Goal: Task Accomplishment & Management: Manage account settings

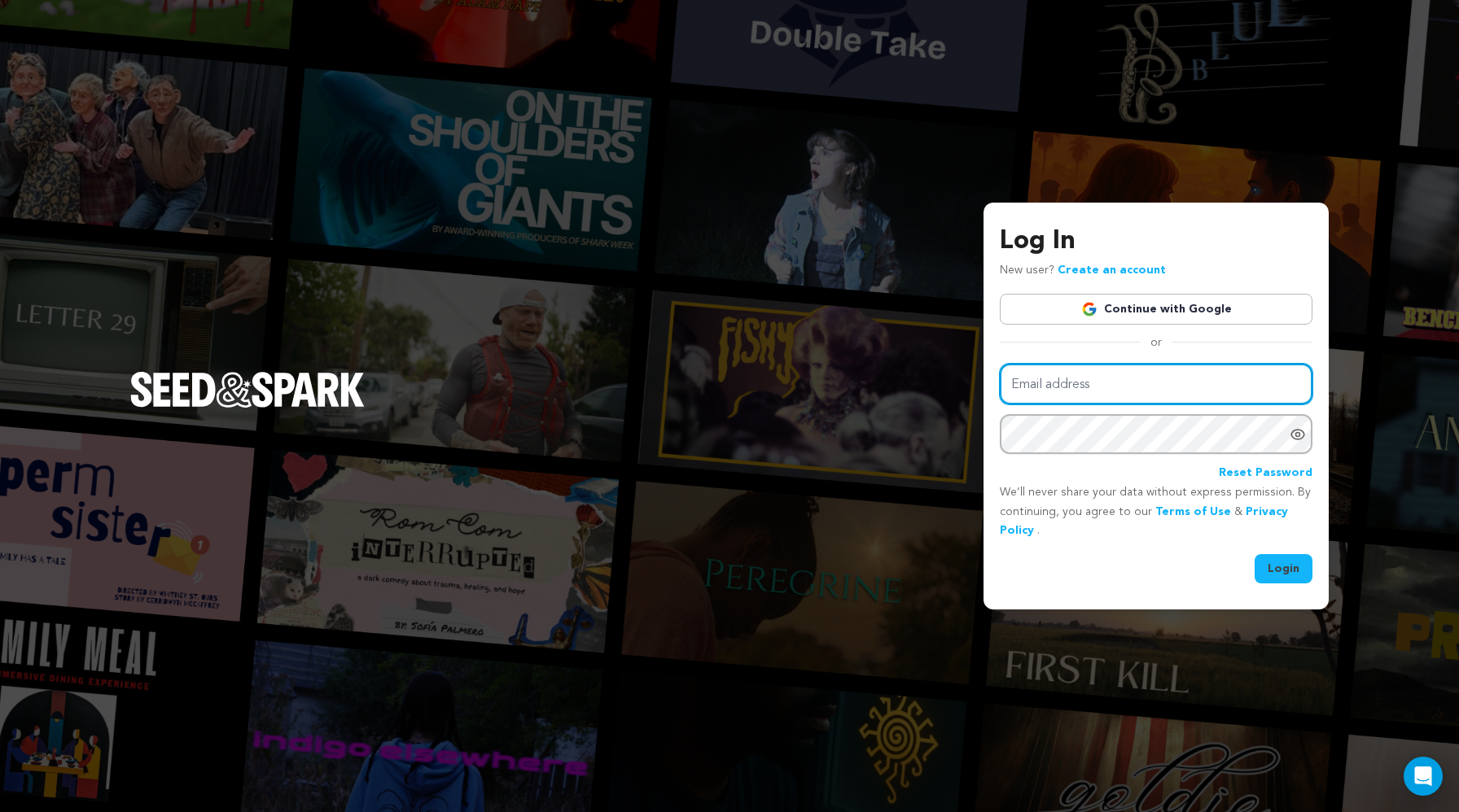
click at [1074, 396] on input "Email address" at bounding box center [1156, 384] width 313 height 41
type input "kristindwetenkamp@gmail.com"
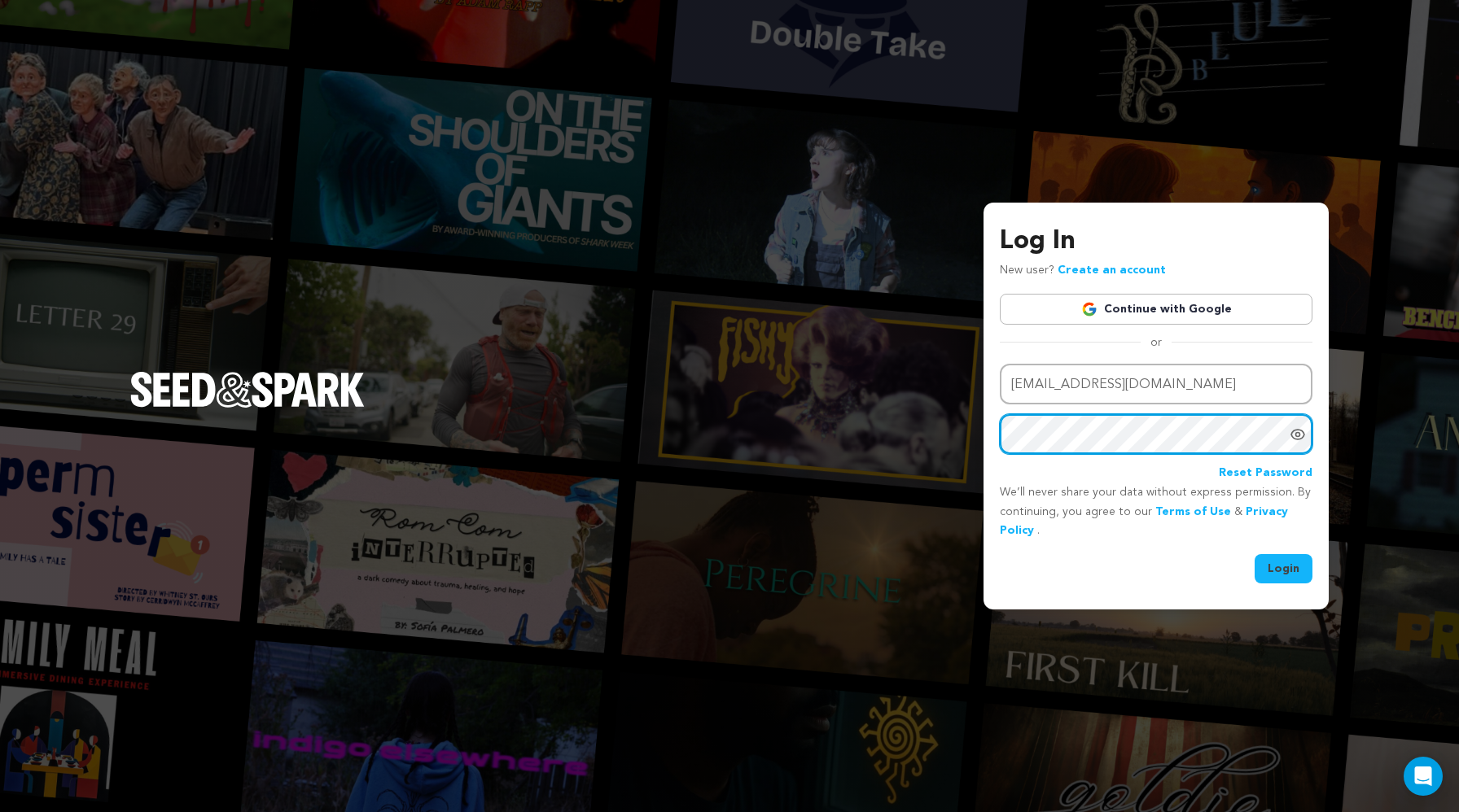
click at [1255, 554] on button "Login" at bounding box center [1283, 569] width 58 height 29
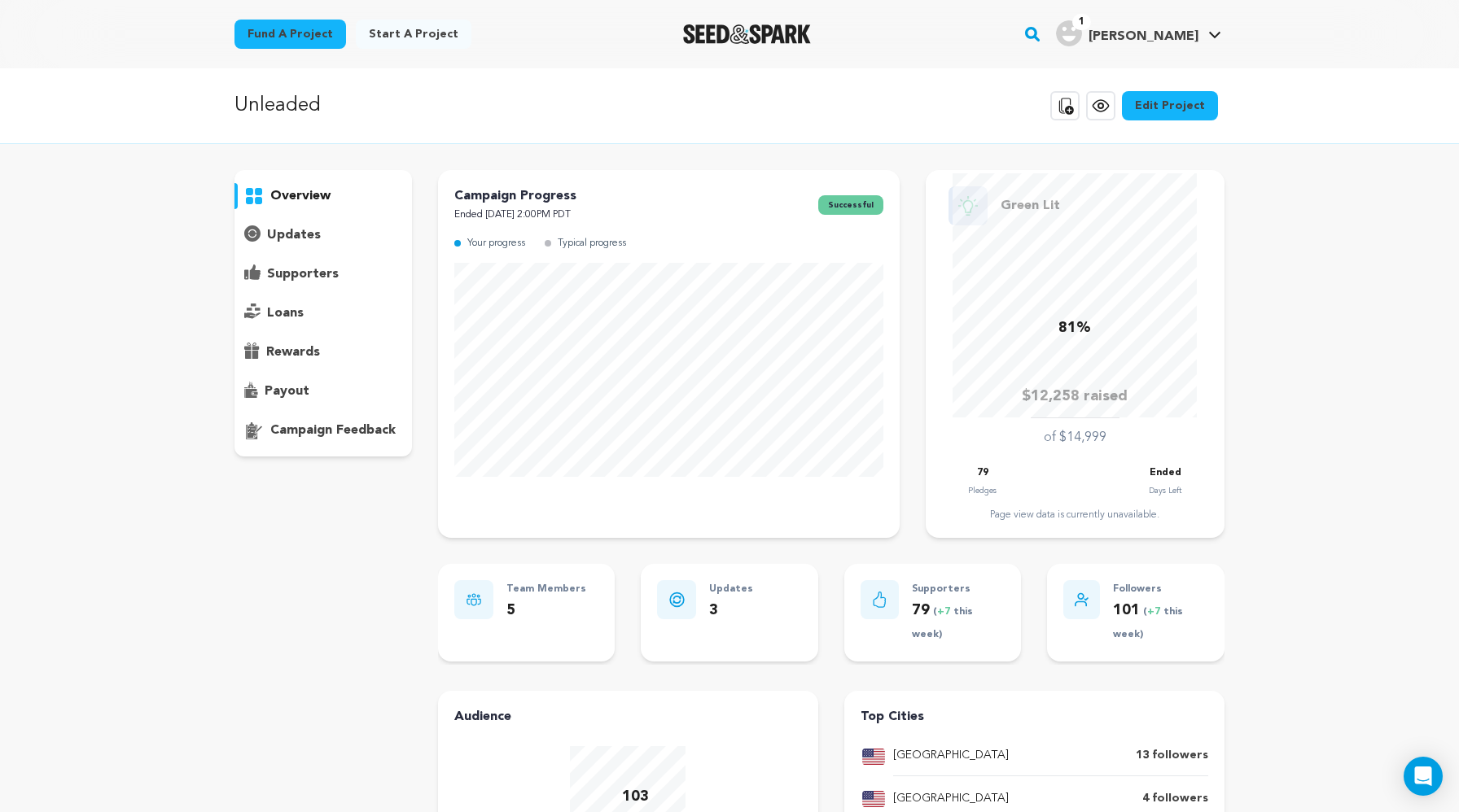
click at [320, 274] on p "supporters" at bounding box center [303, 274] width 72 height 20
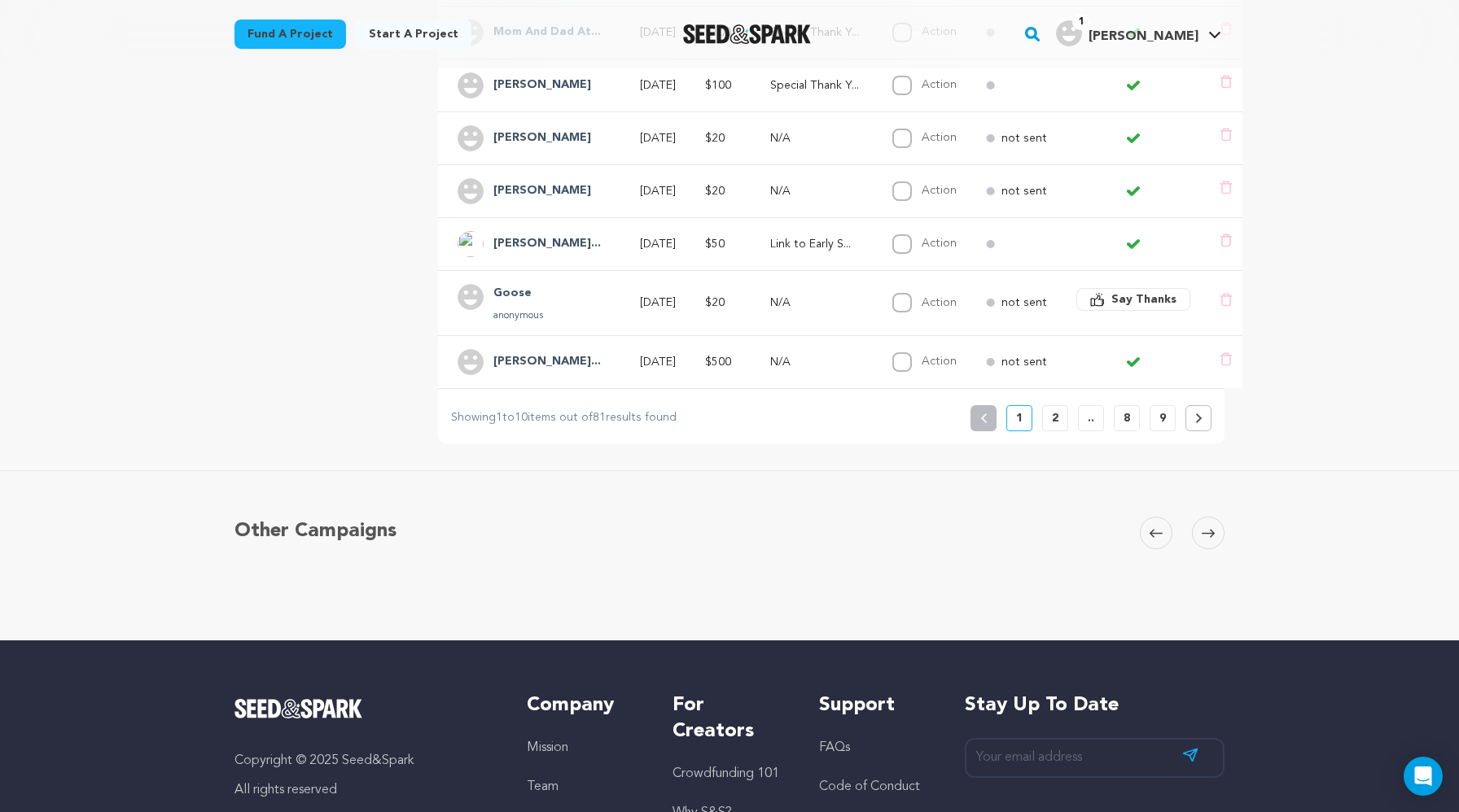
scroll to position [610, 0]
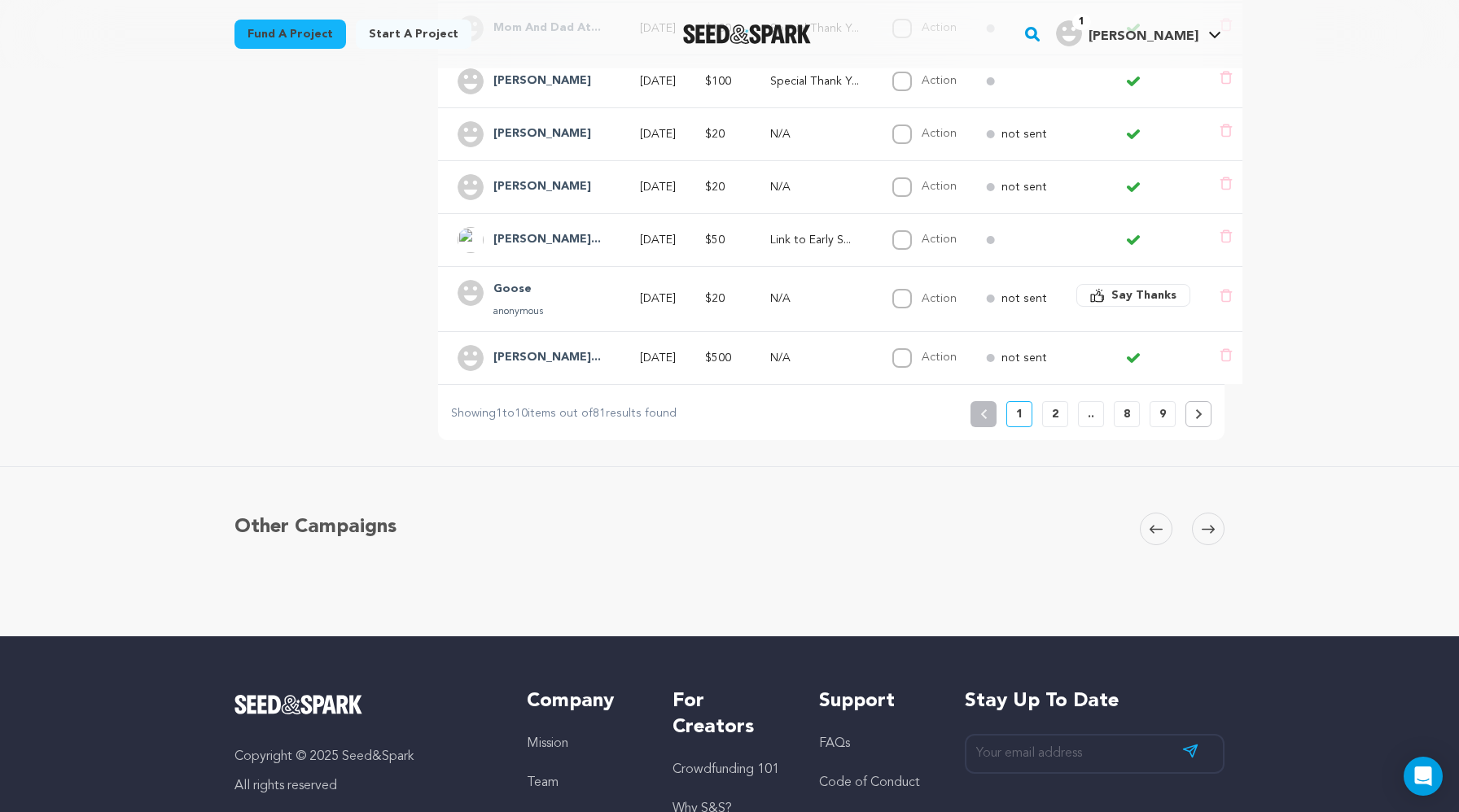
click at [1055, 417] on p "2" at bounding box center [1055, 414] width 7 height 16
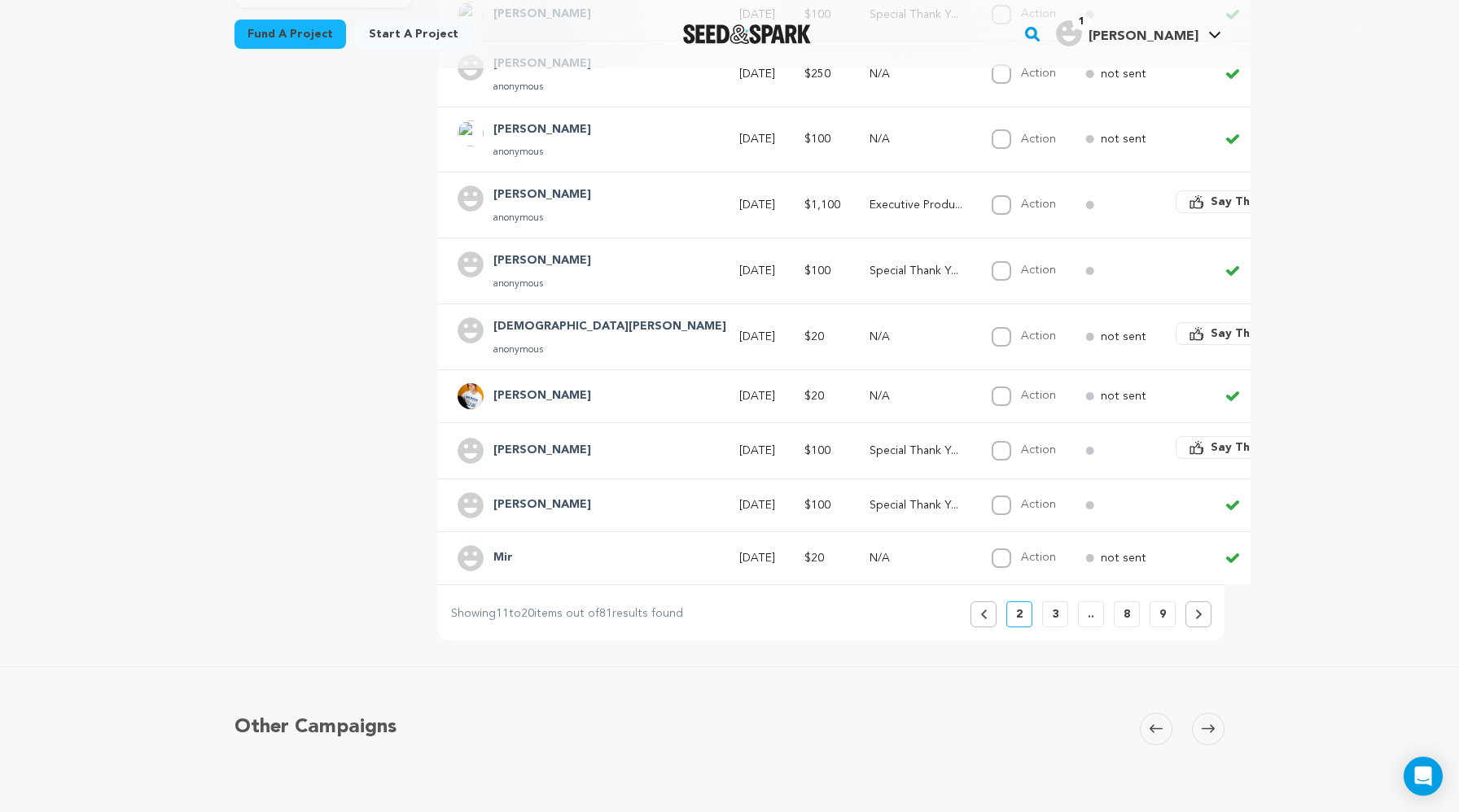
scroll to position [452, 0]
click at [1054, 608] on p "3" at bounding box center [1055, 612] width 7 height 16
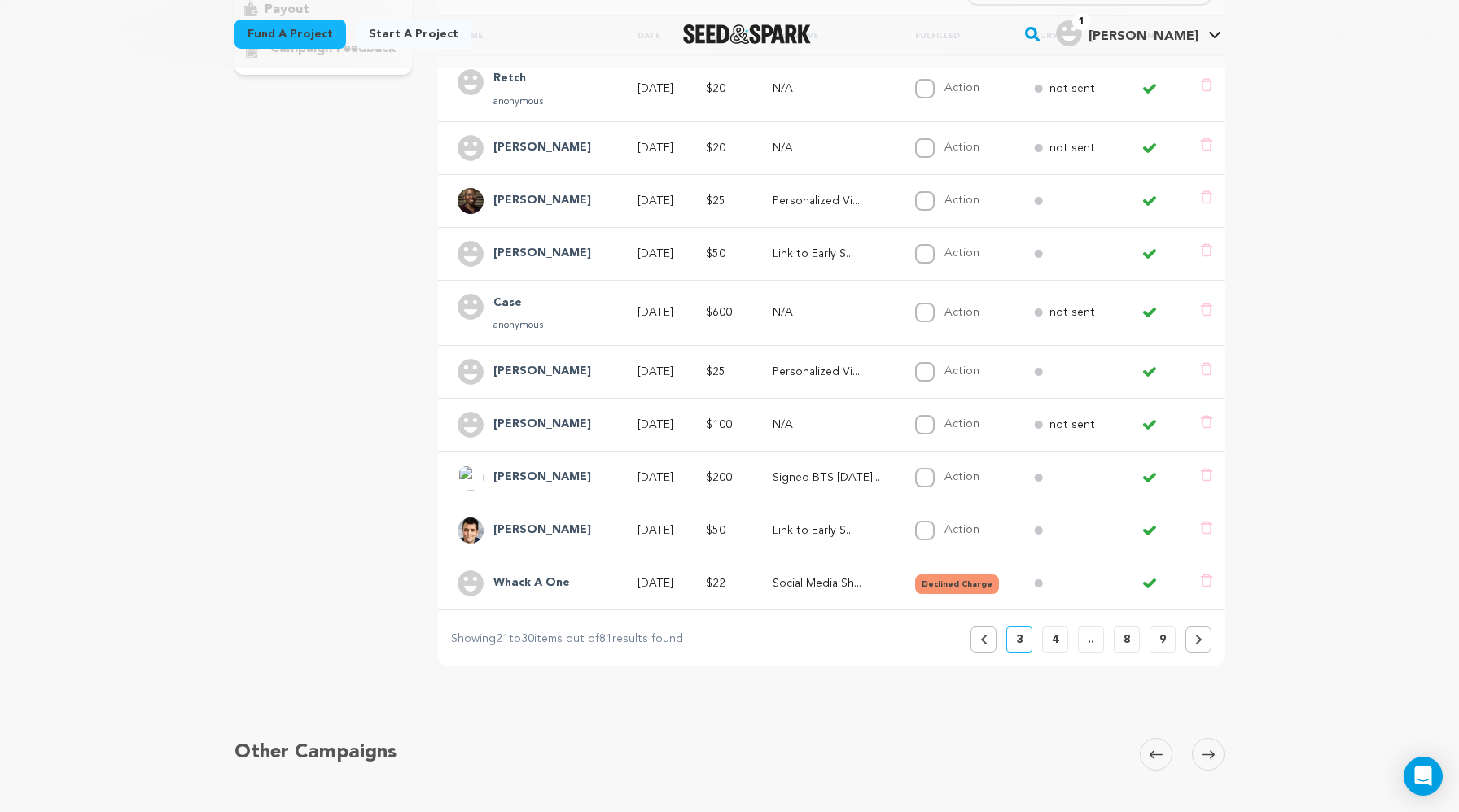
scroll to position [384, 0]
click at [1055, 636] on p "4" at bounding box center [1055, 637] width 7 height 16
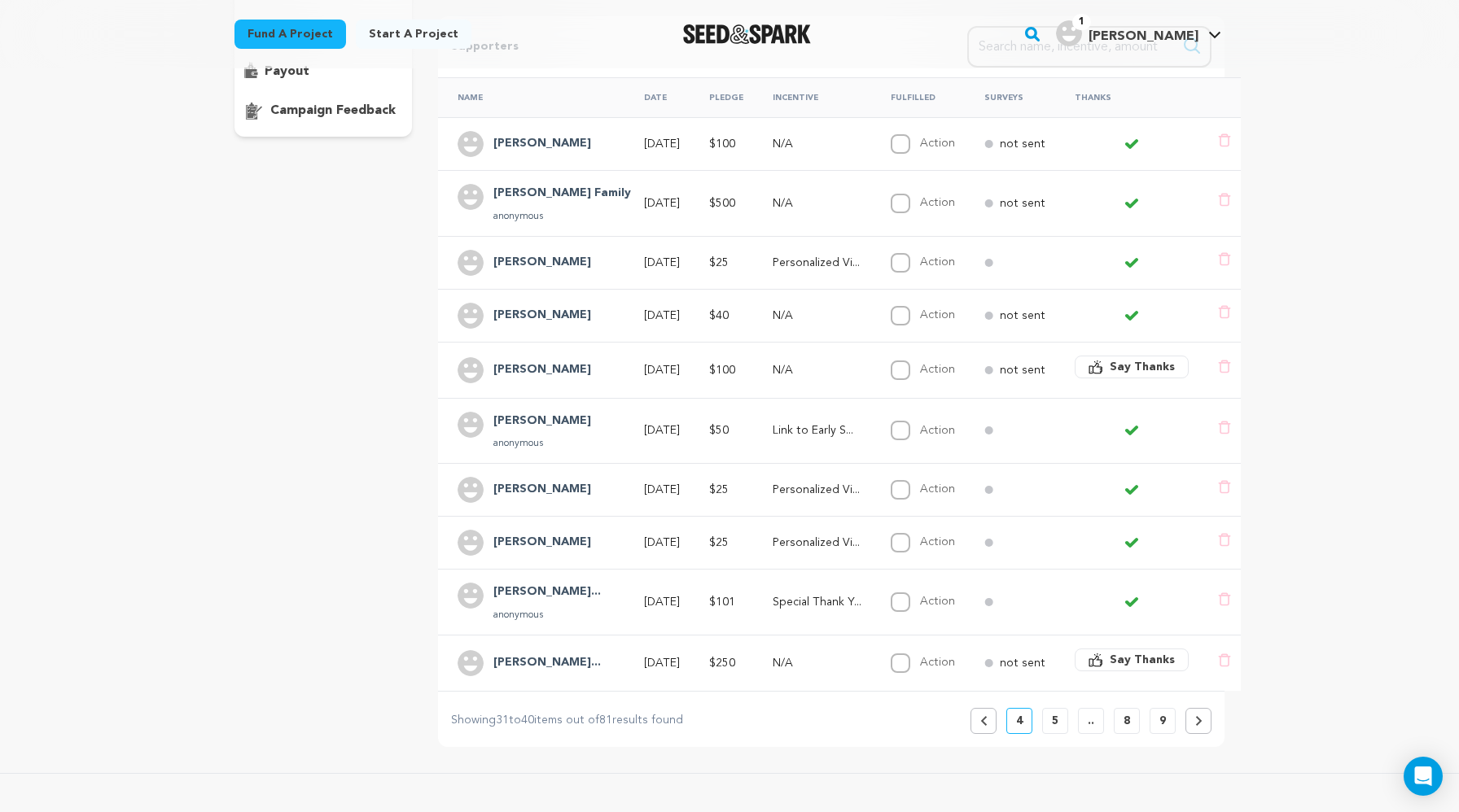
scroll to position [324, 0]
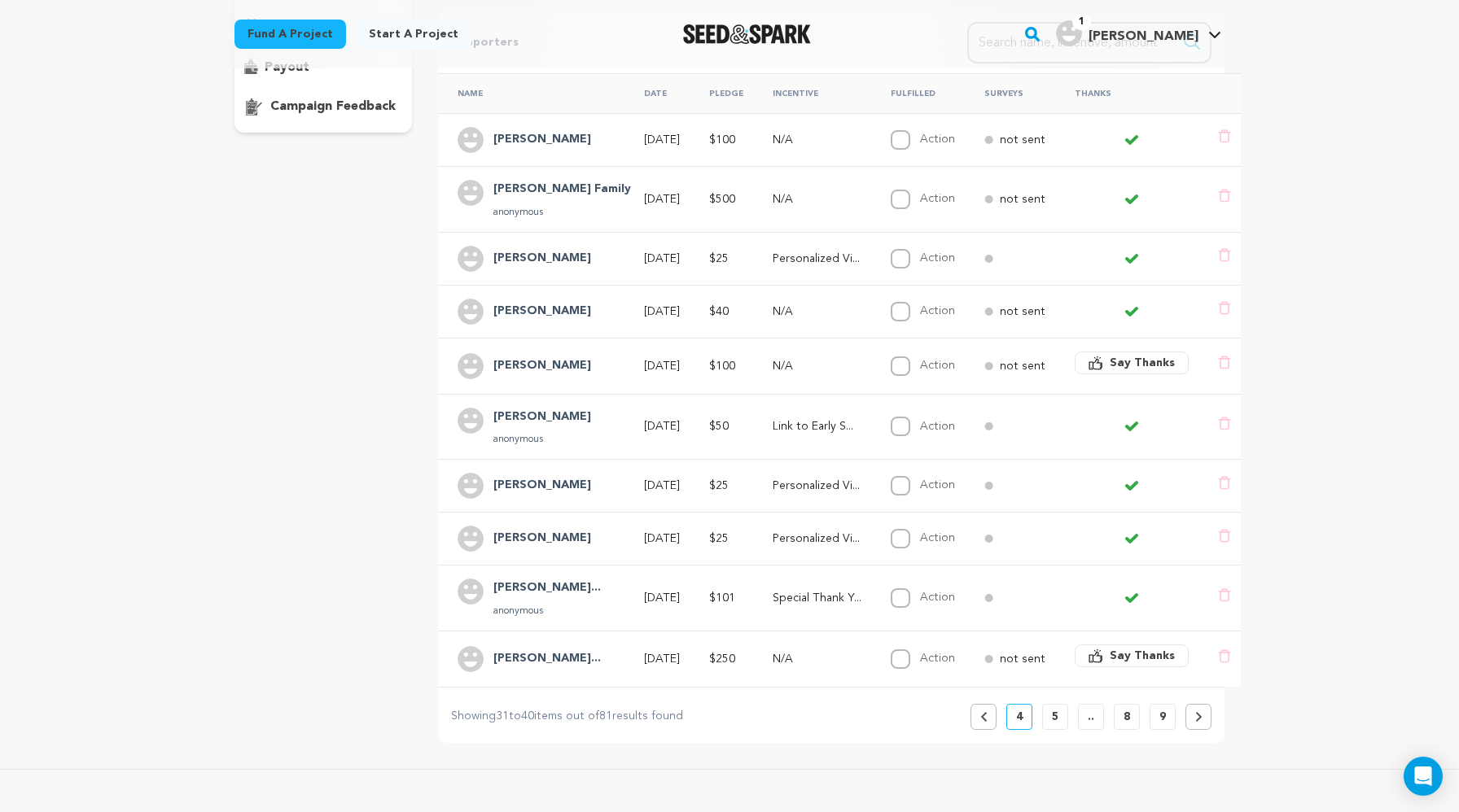
click at [1057, 716] on p "5" at bounding box center [1055, 717] width 7 height 16
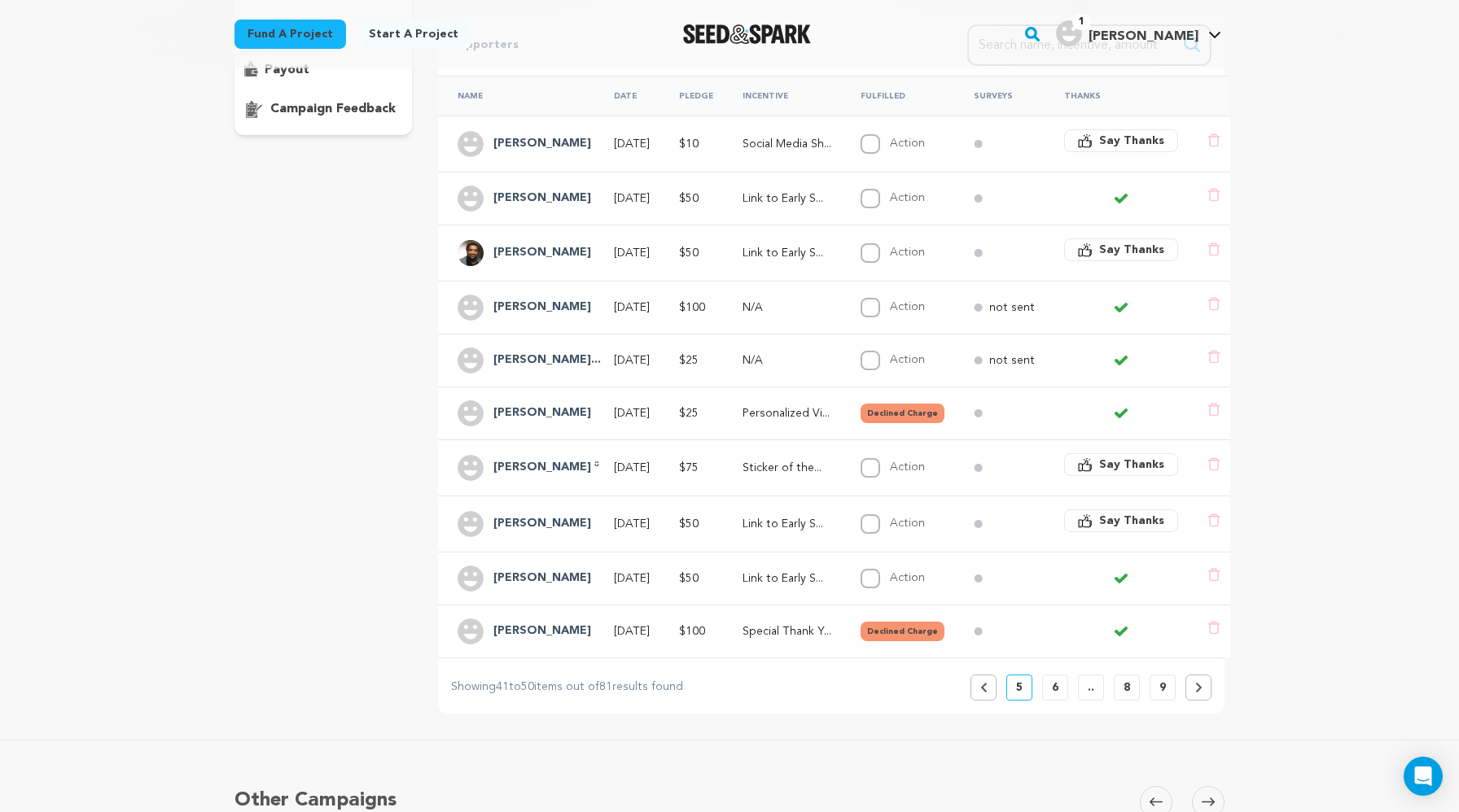
scroll to position [330, 0]
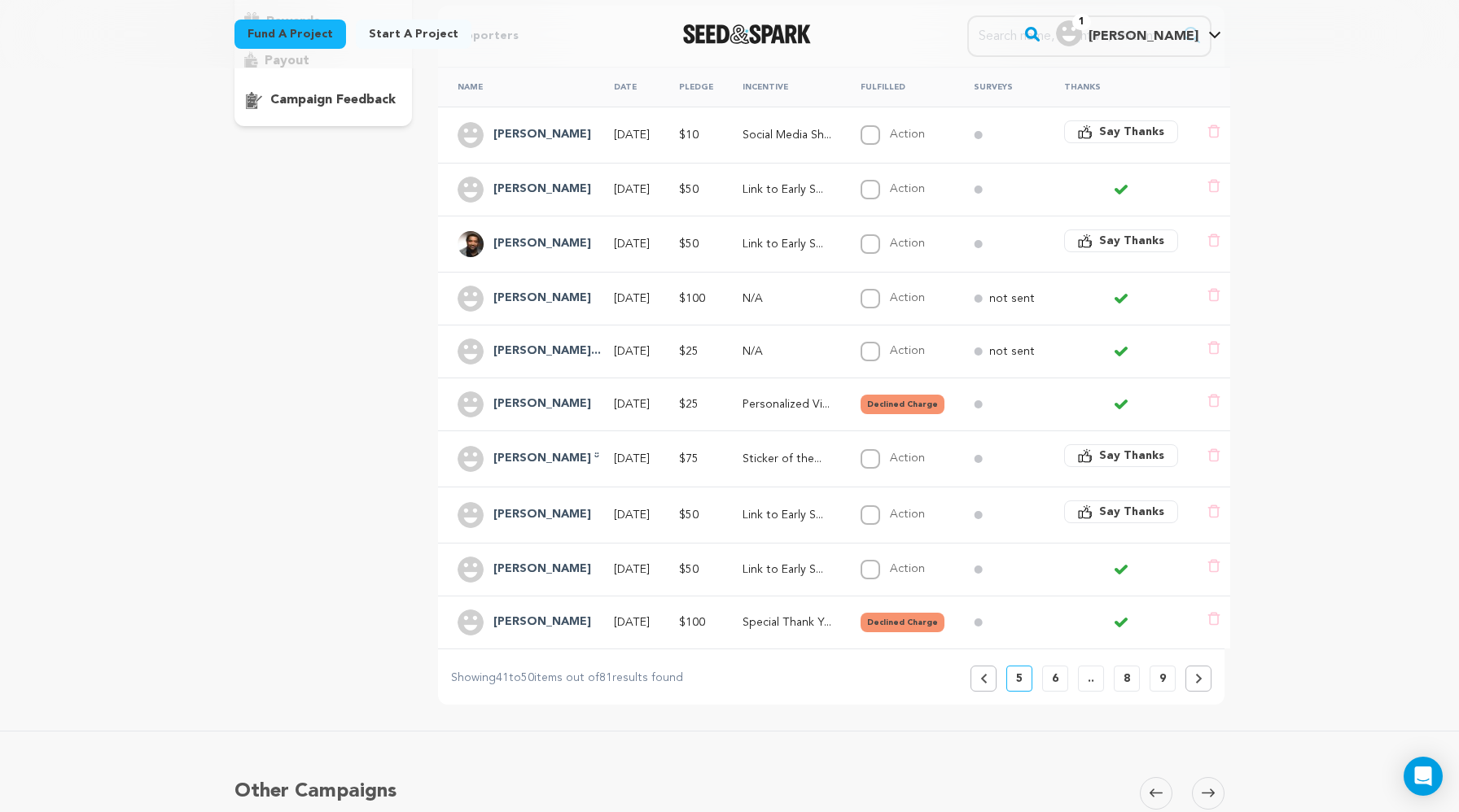
click at [1054, 680] on p "6" at bounding box center [1055, 678] width 7 height 16
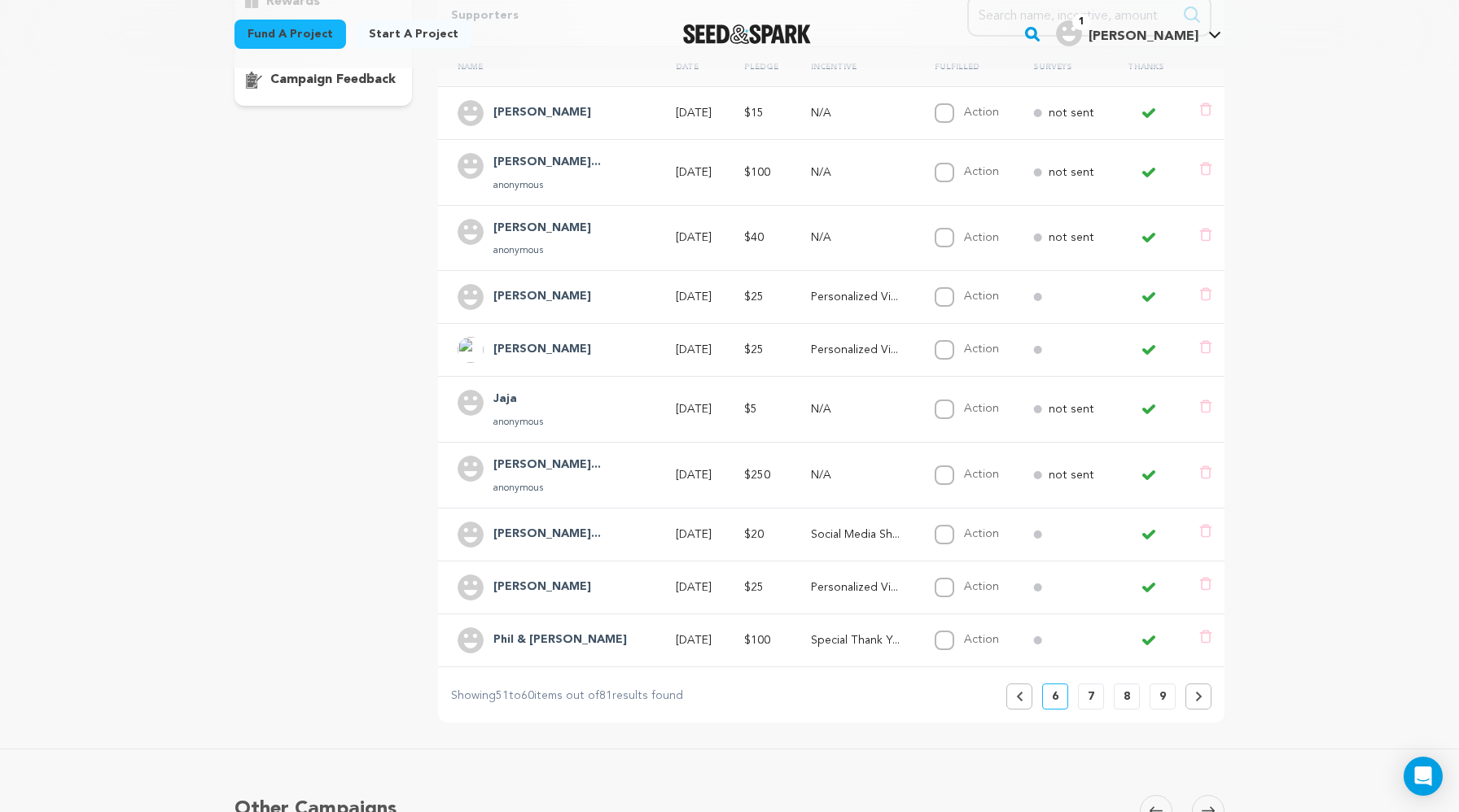
scroll to position [354, 0]
click at [1090, 690] on p "7" at bounding box center [1092, 693] width 7 height 16
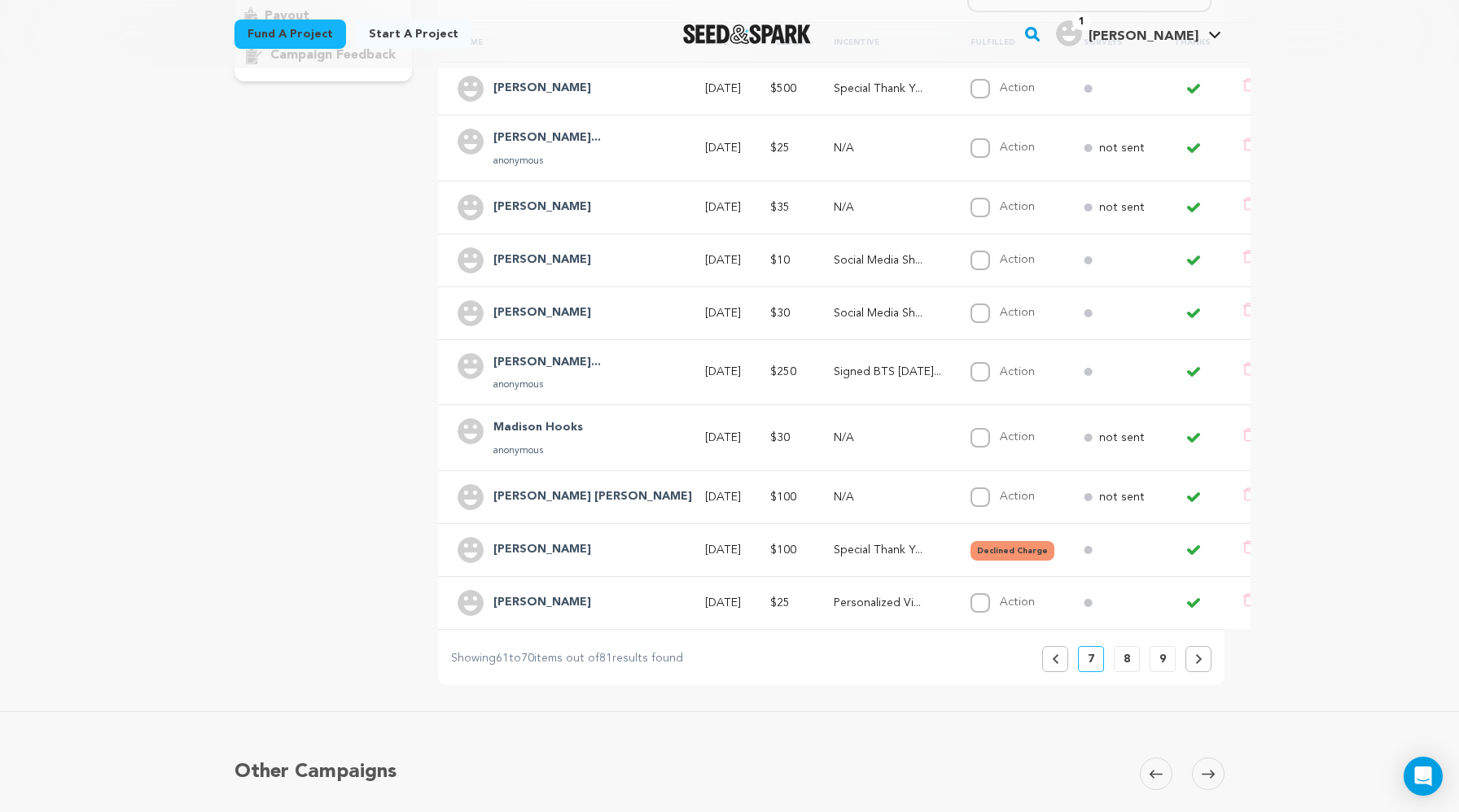
scroll to position [376, 0]
click at [1126, 657] on p "8" at bounding box center [1127, 659] width 7 height 16
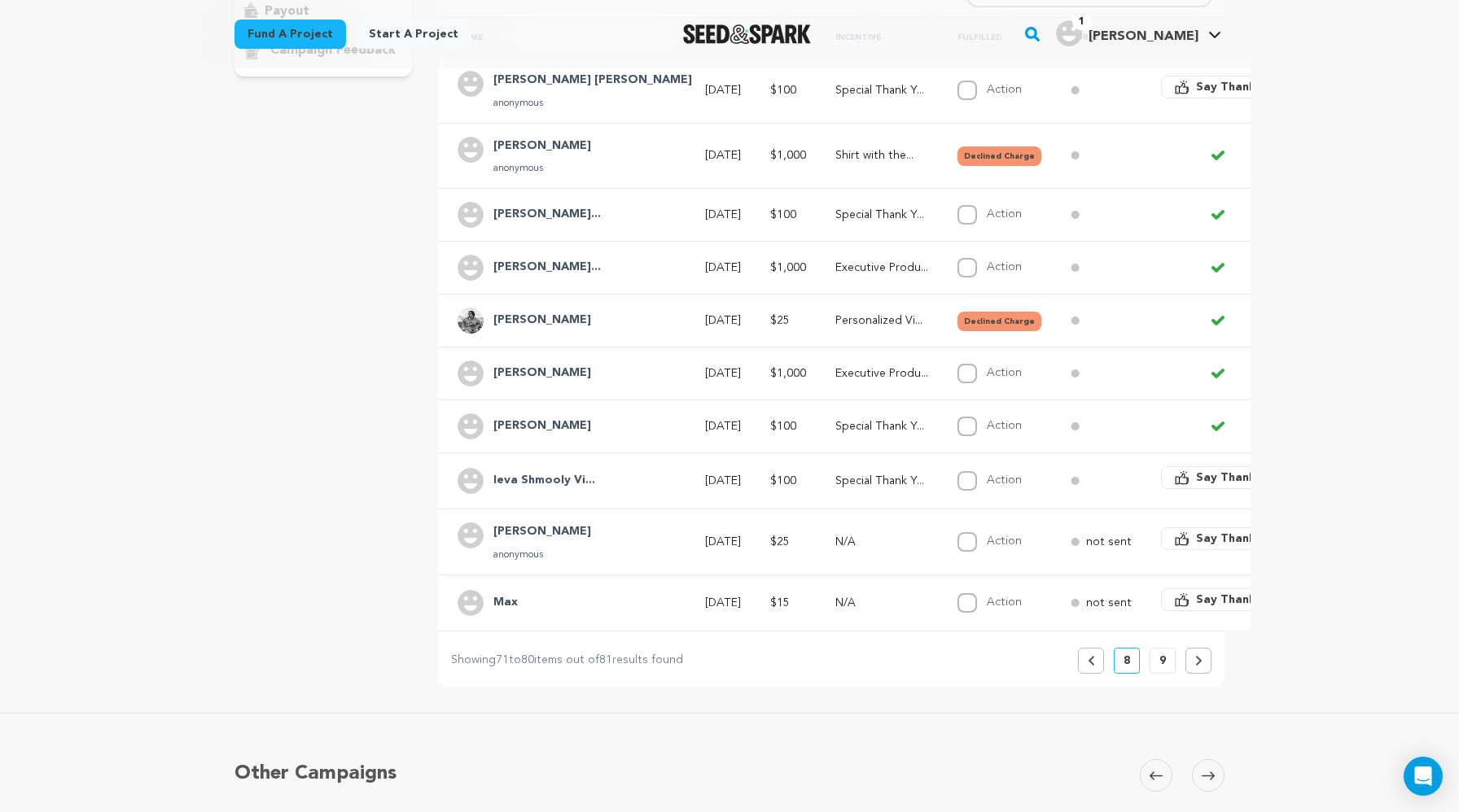
scroll to position [387, 0]
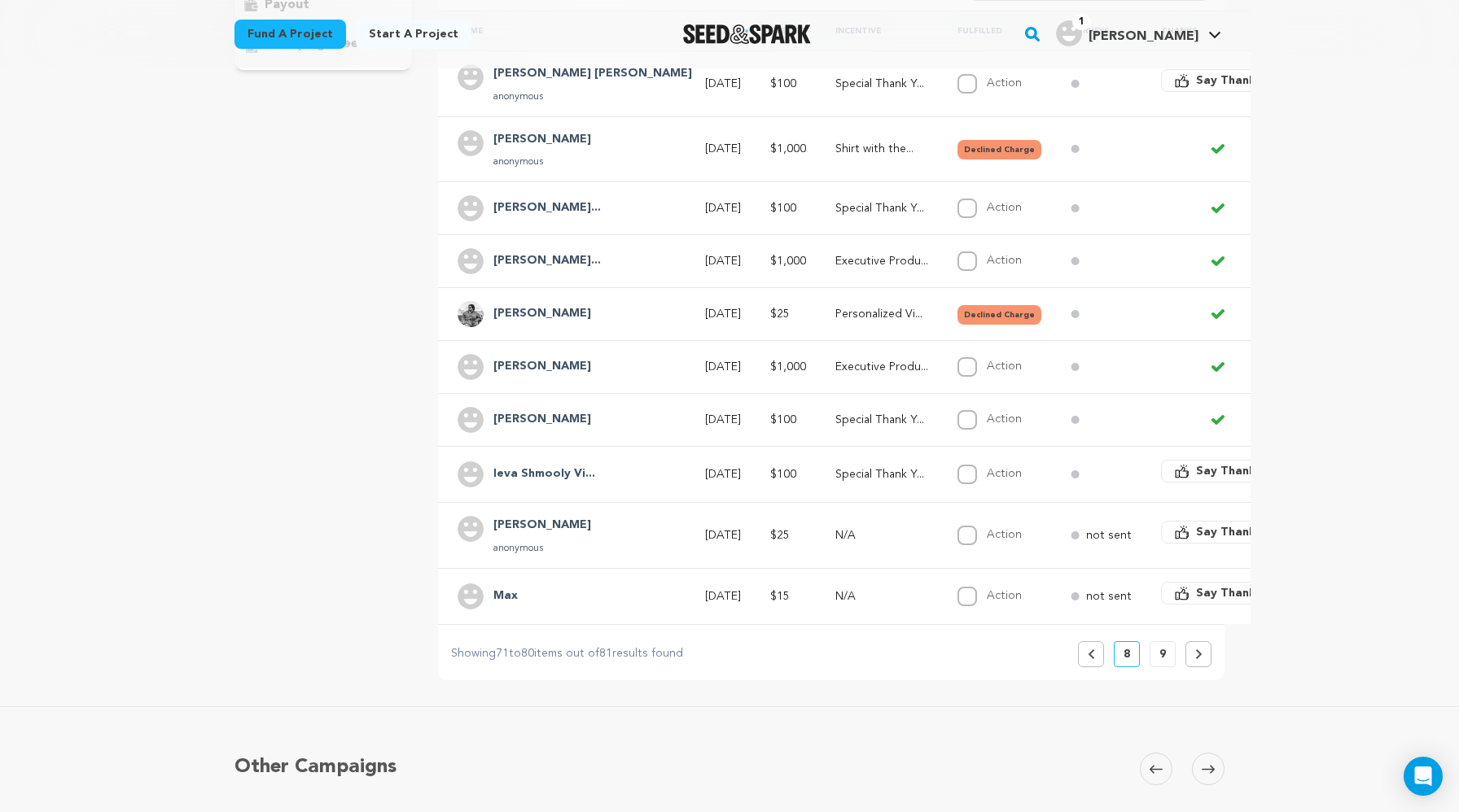
click at [1167, 654] on button "9" at bounding box center [1162, 654] width 26 height 26
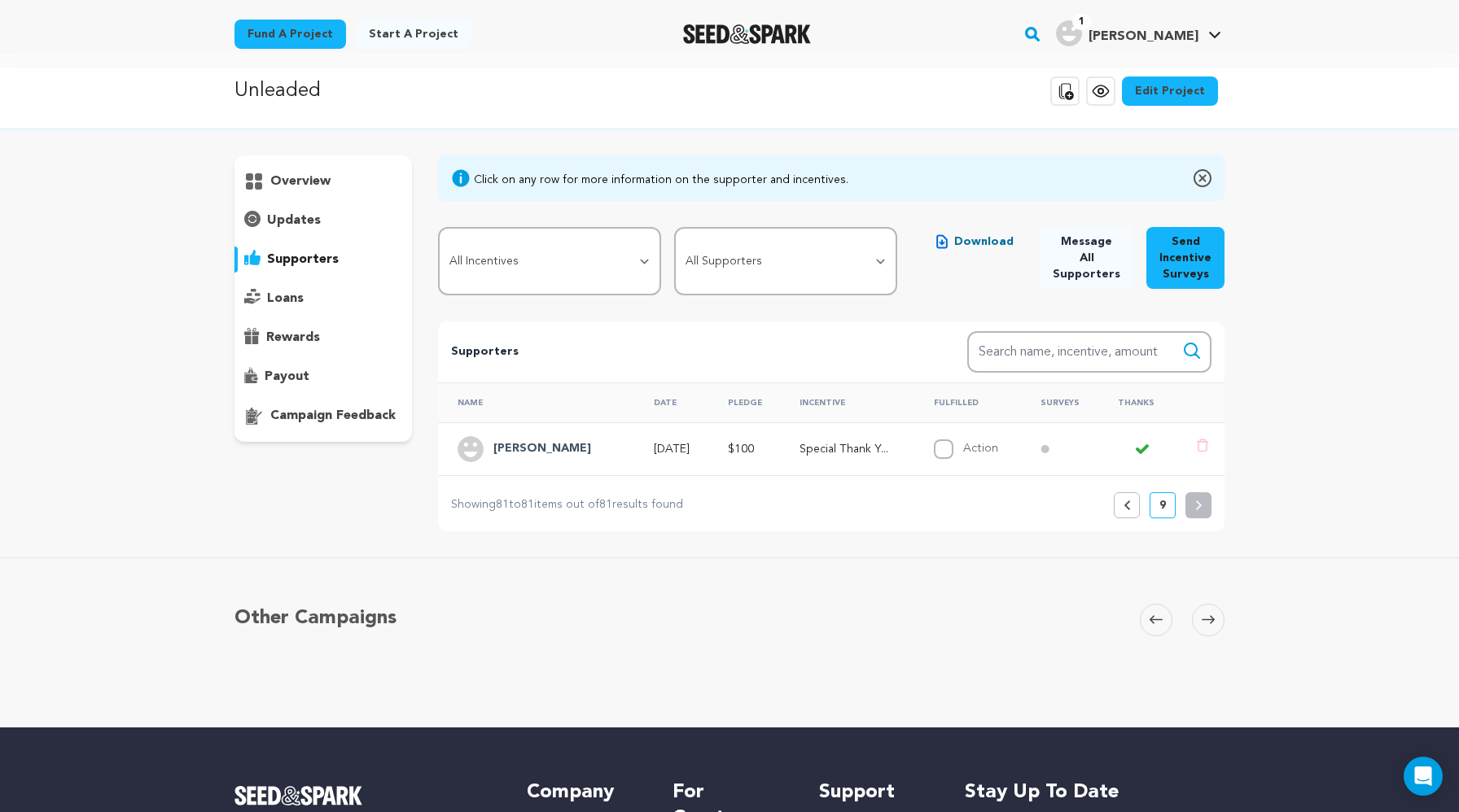
scroll to position [0, 0]
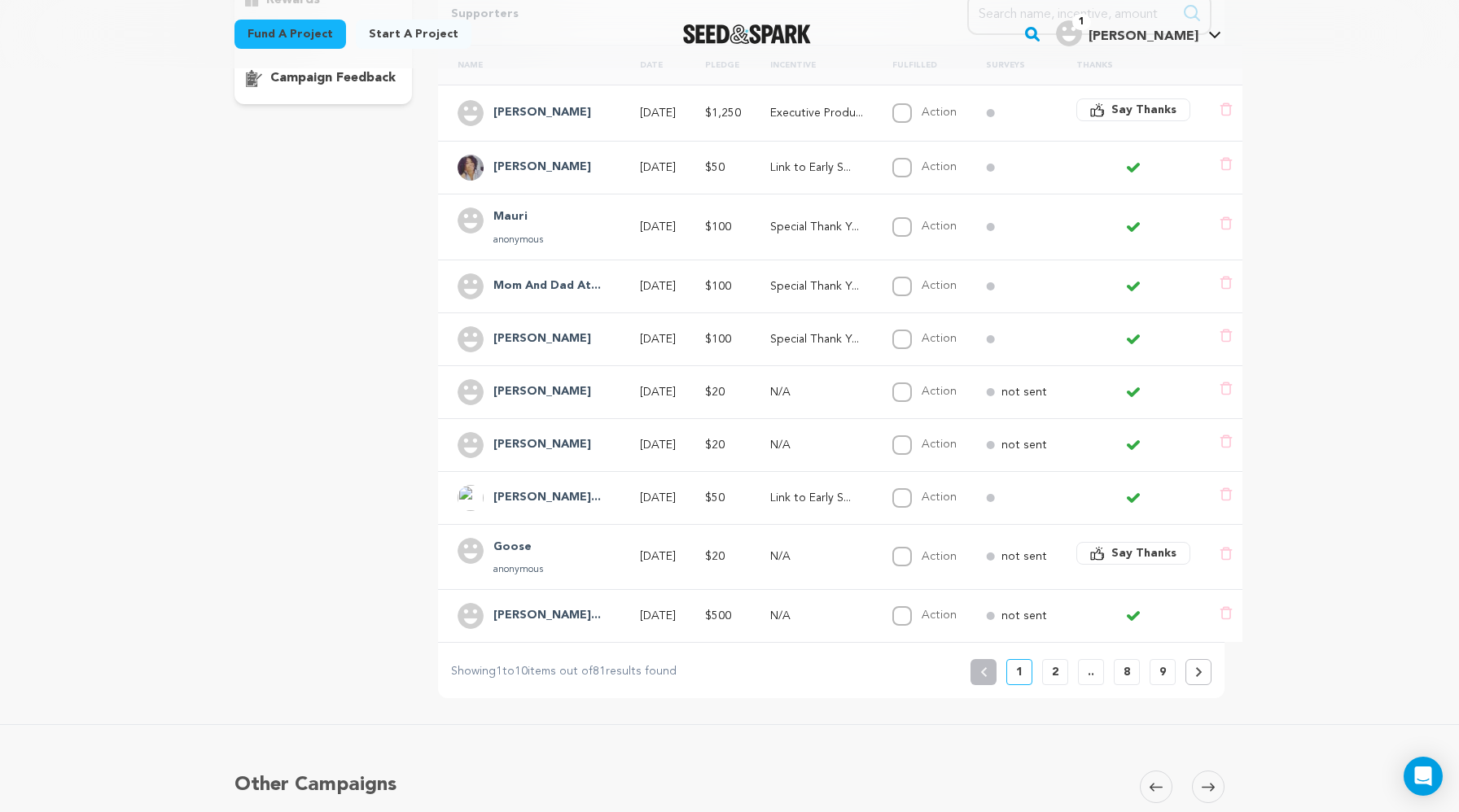
scroll to position [368, 0]
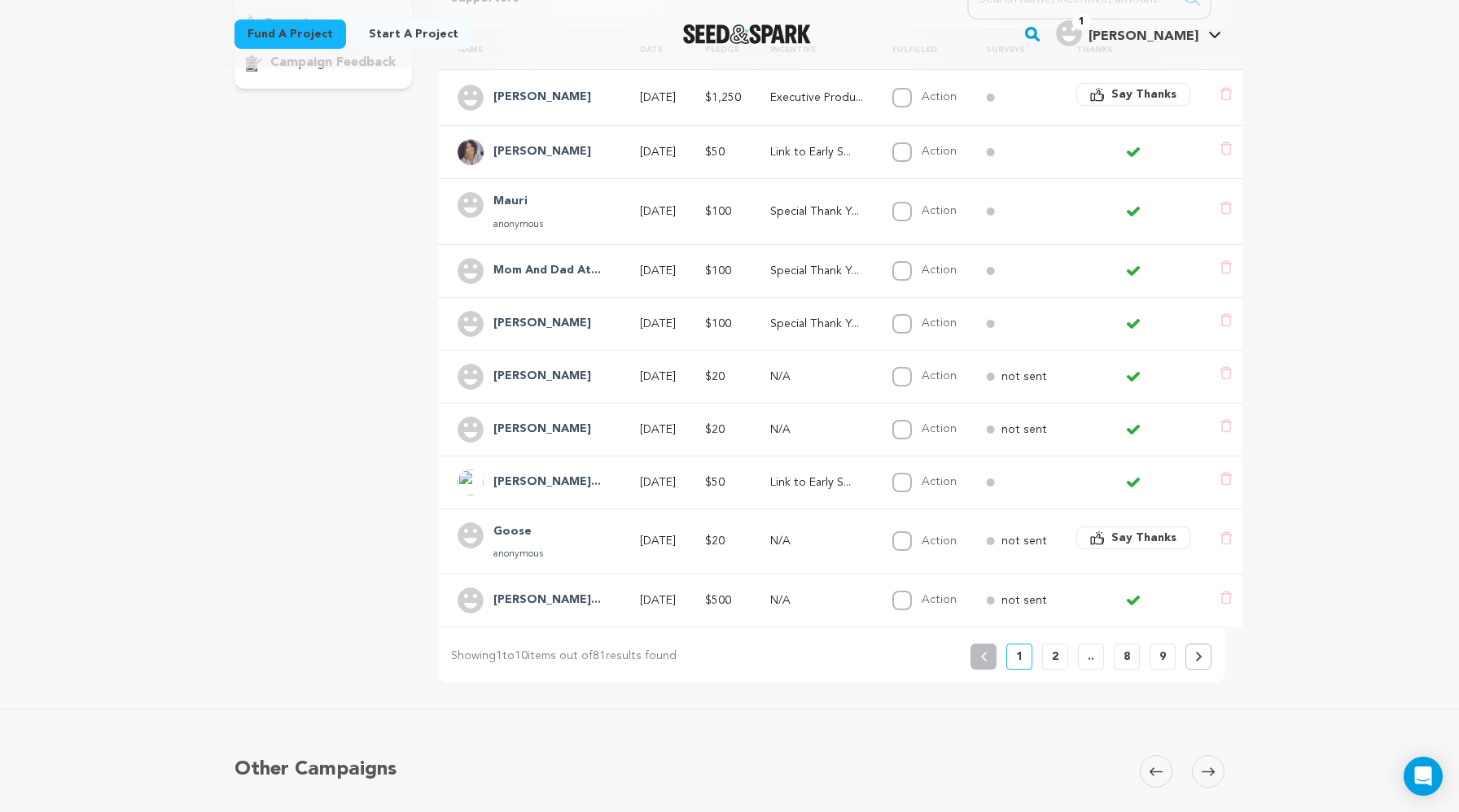
click at [1132, 657] on button "8" at bounding box center [1127, 657] width 26 height 26
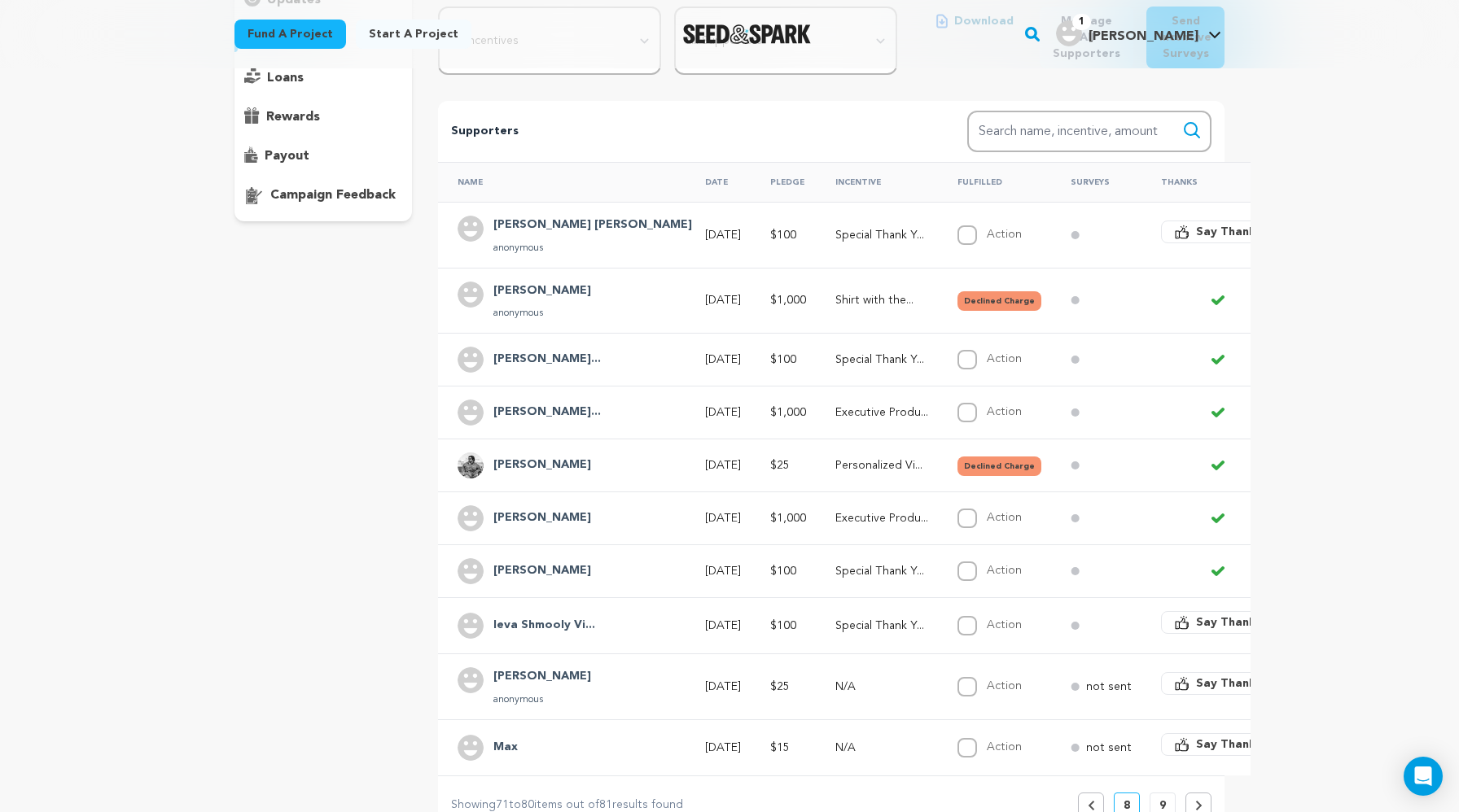
scroll to position [0, 0]
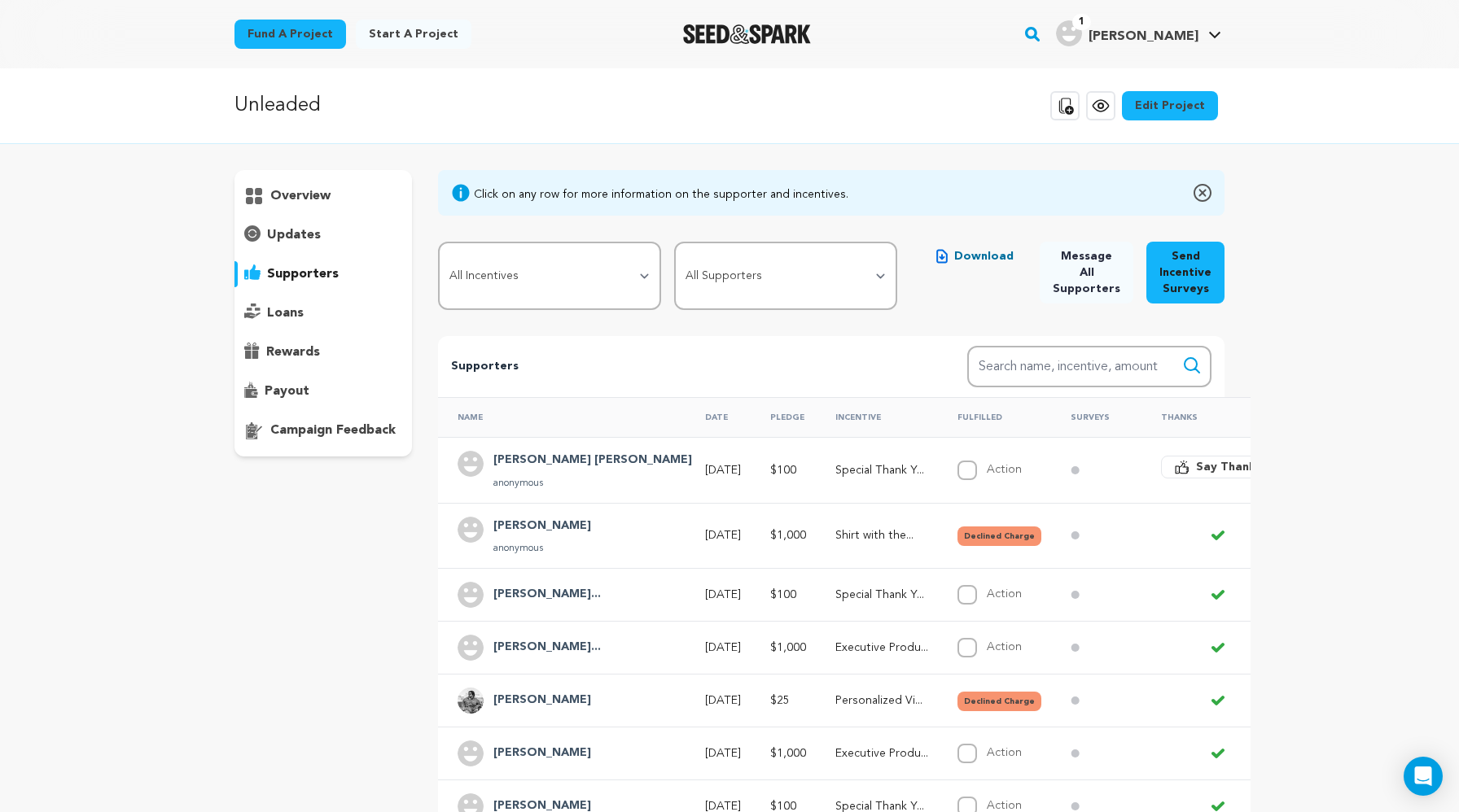
click at [1082, 35] on img "Kristin W.'s Profile" at bounding box center [1069, 34] width 26 height 26
